Goal: Navigation & Orientation: Find specific page/section

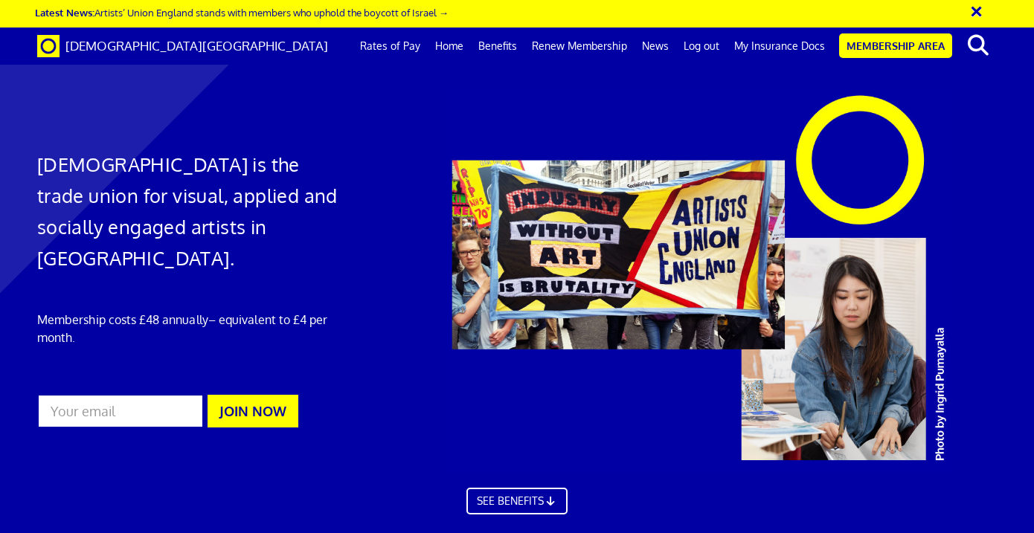
scroll to position [1794, 0]
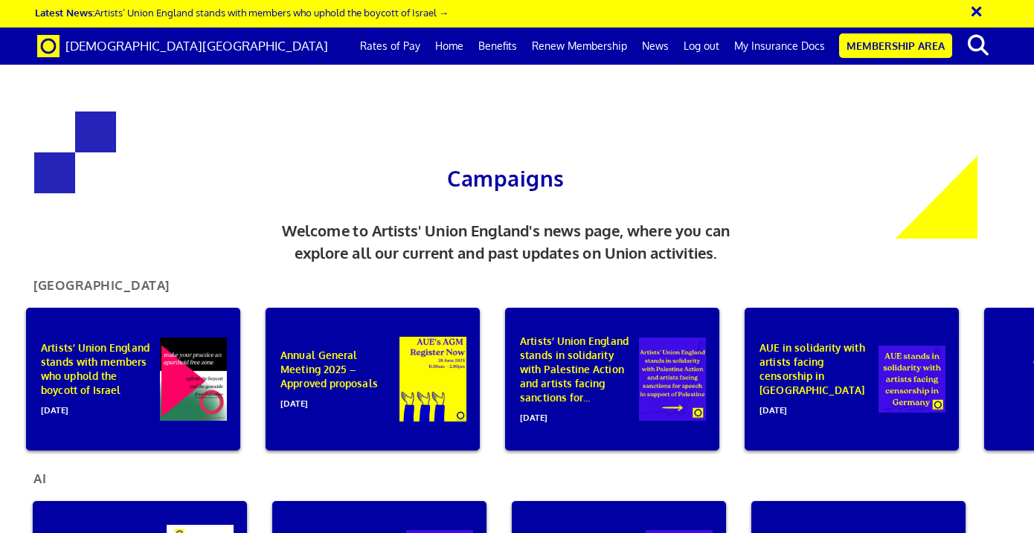
scroll to position [594, 0]
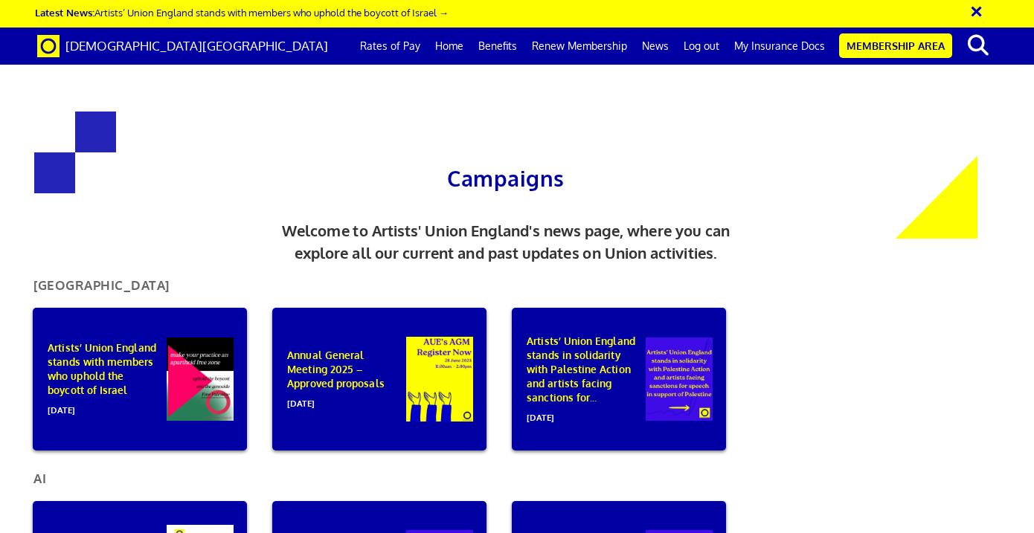
scroll to position [161, 0]
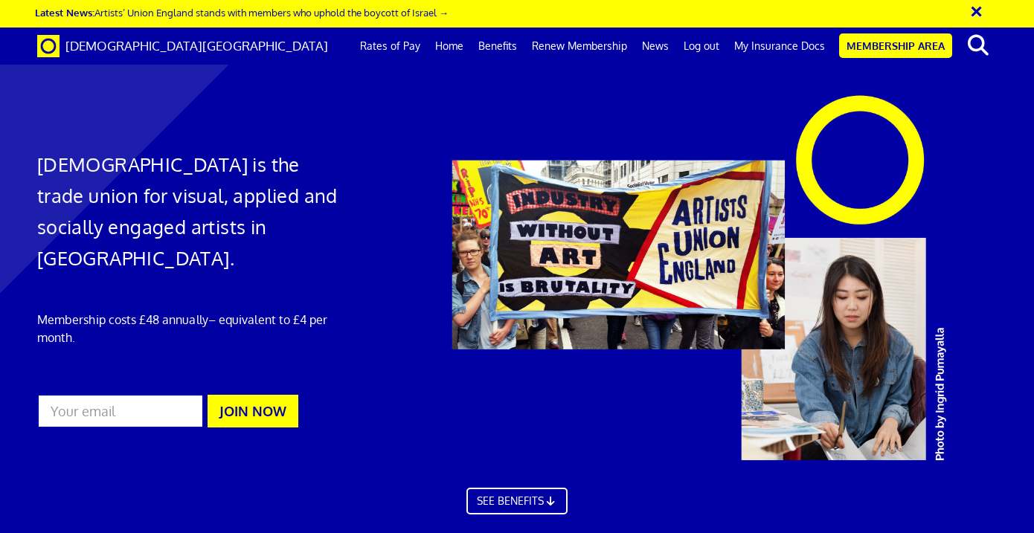
scroll to position [1004, 0]
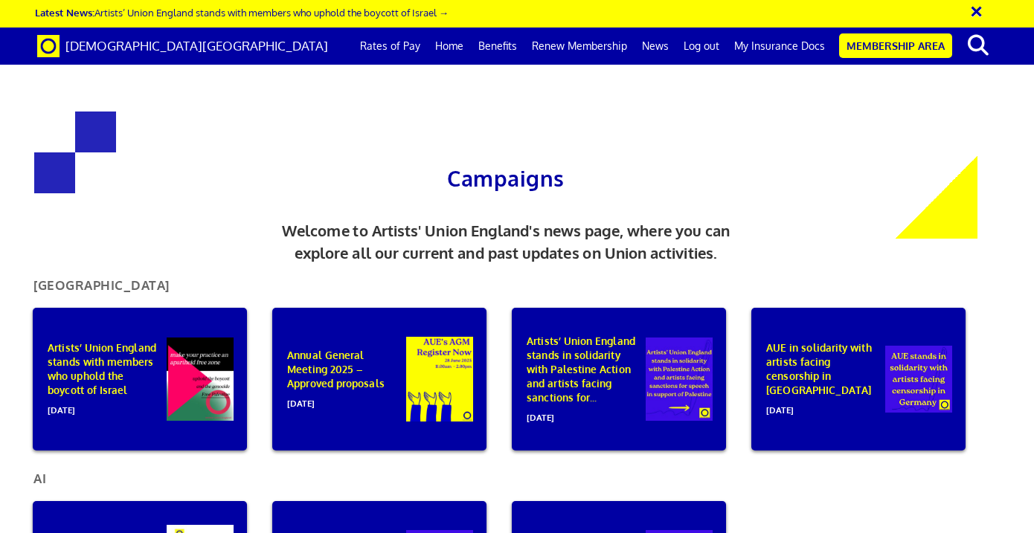
scroll to position [414, 0]
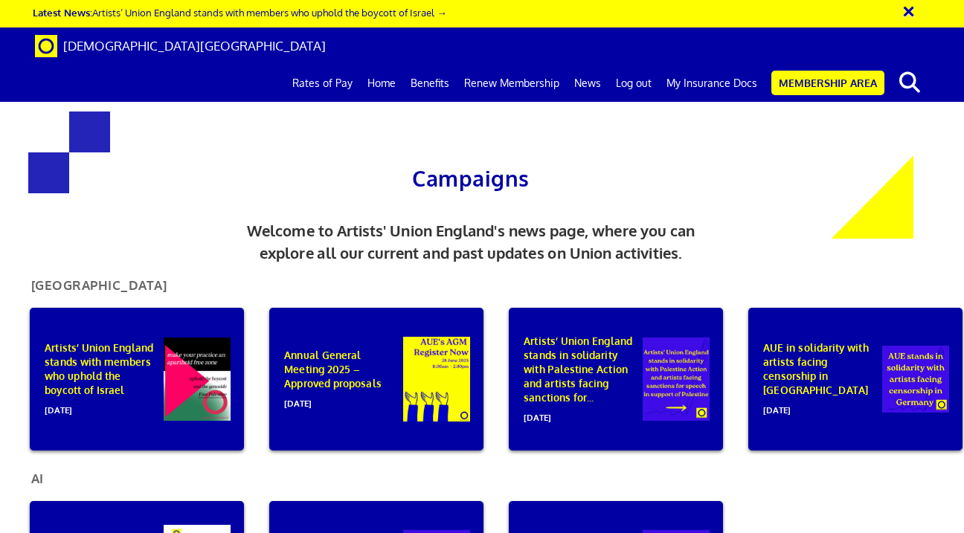
scroll to position [0, 28]
